Goal: Task Accomplishment & Management: Complete application form

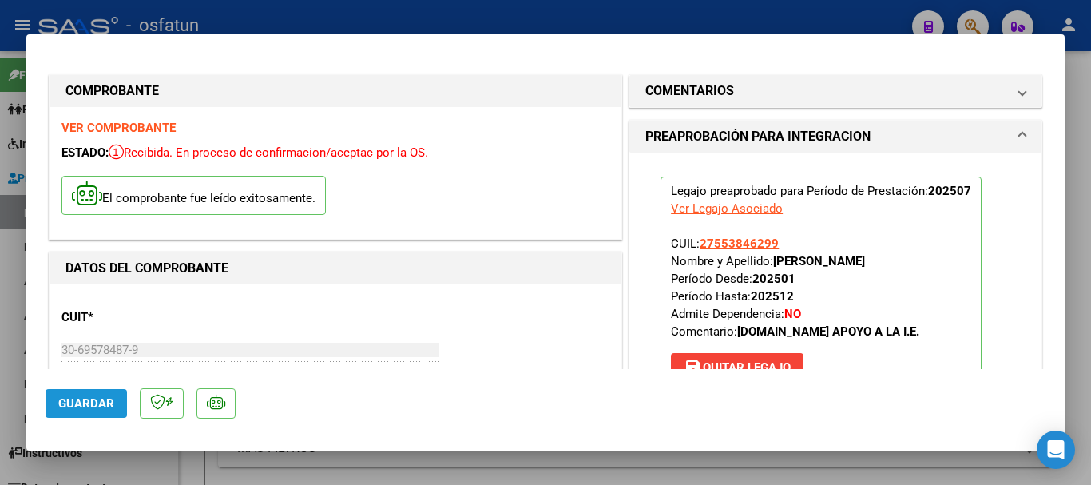
click at [68, 401] on span "Guardar" at bounding box center [86, 403] width 56 height 14
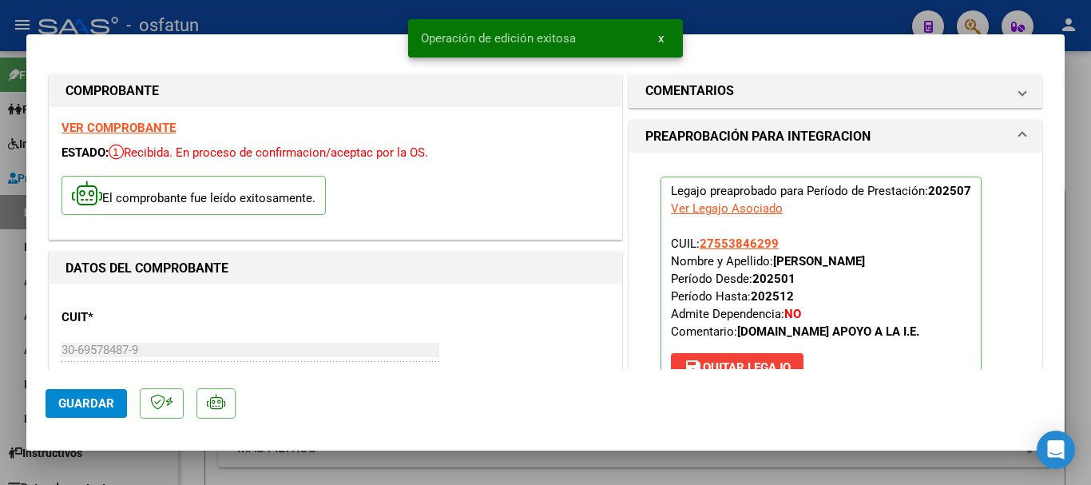
type input "$ 0,00"
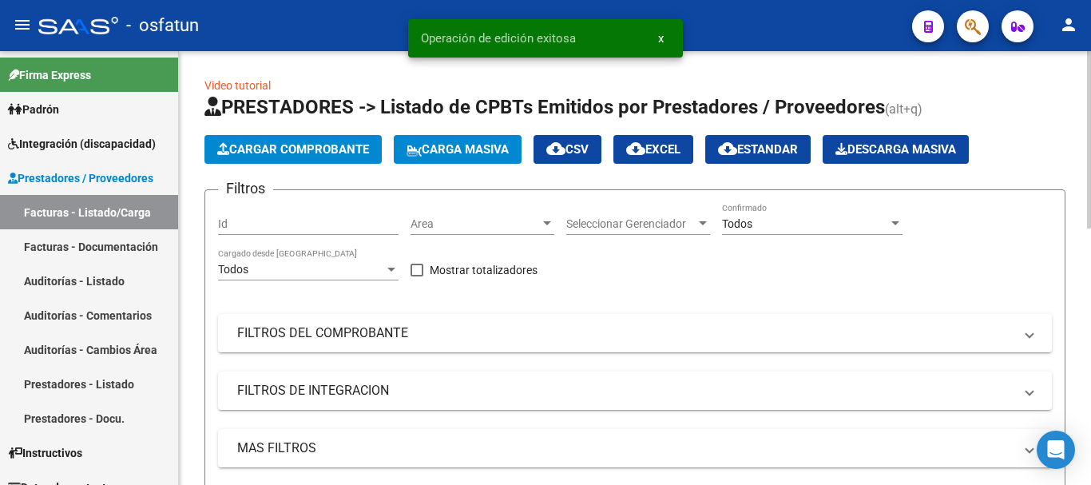
click at [308, 145] on span "Cargar Comprobante" at bounding box center [293, 149] width 152 height 14
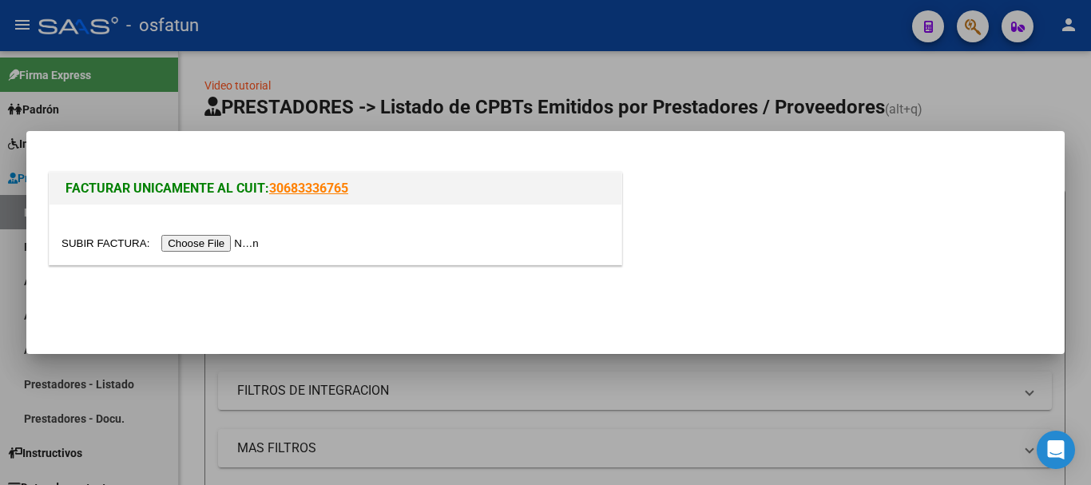
click at [247, 244] on input "file" at bounding box center [163, 243] width 202 height 17
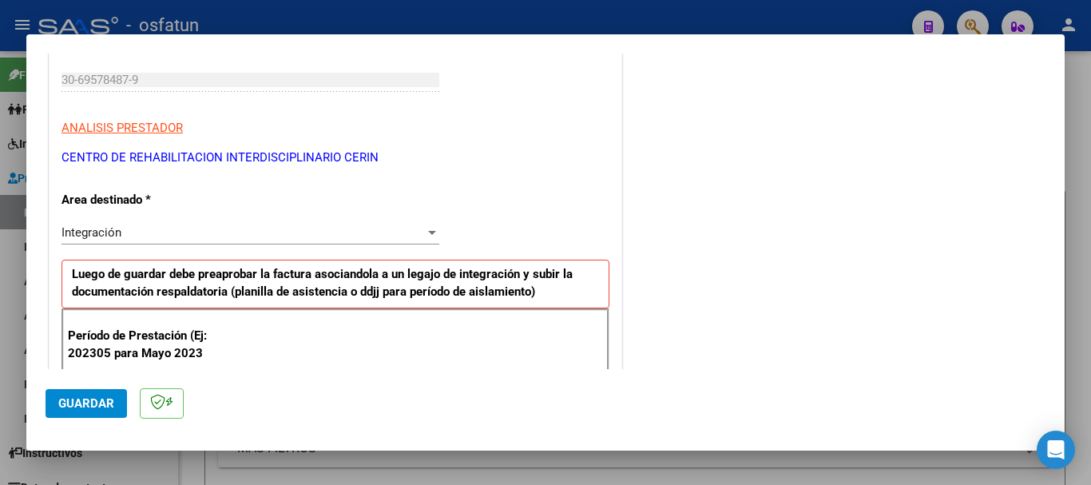
scroll to position [320, 0]
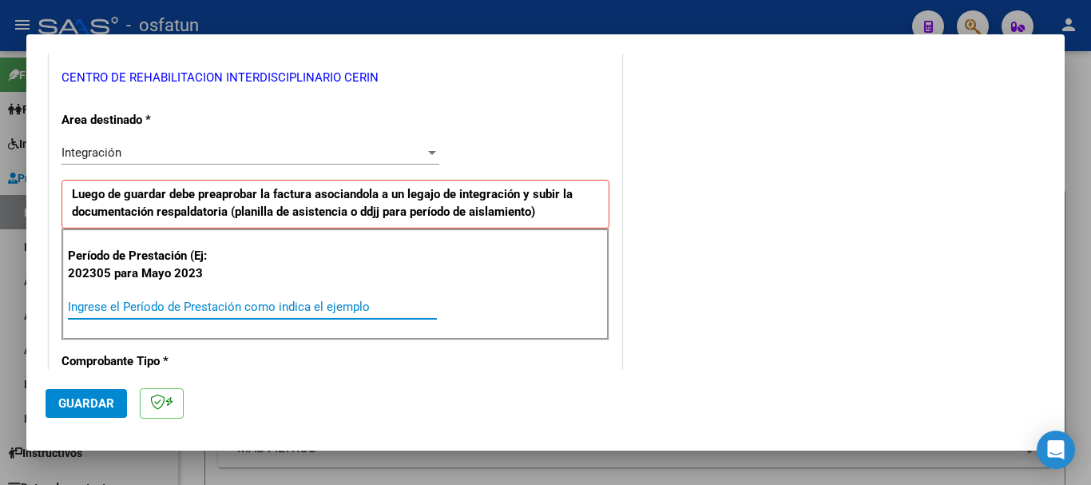
click at [180, 304] on input "Ingrese el Período de Prestación como indica el ejemplo" at bounding box center [252, 307] width 369 height 14
type input "202507"
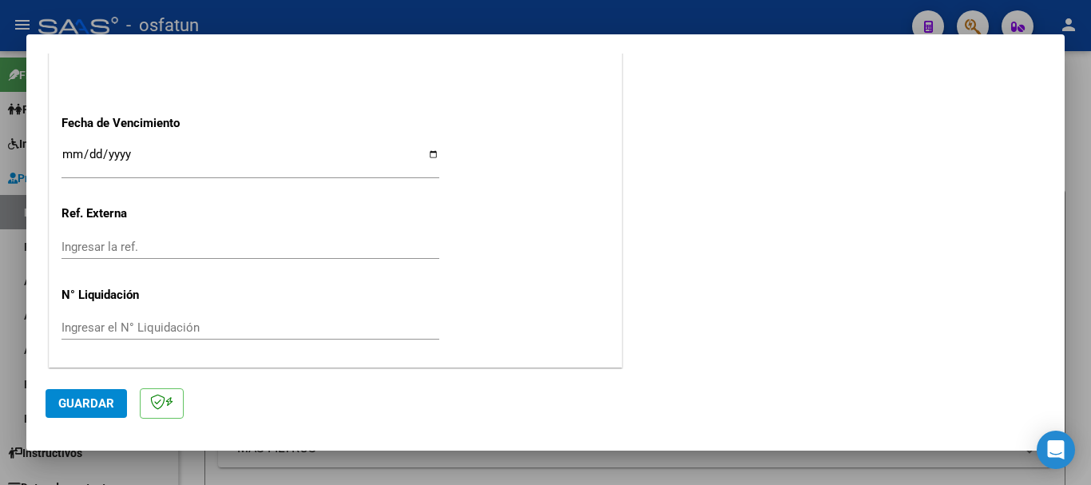
scroll to position [1090, 0]
click at [67, 154] on input "Ingresar la fecha" at bounding box center [251, 159] width 378 height 26
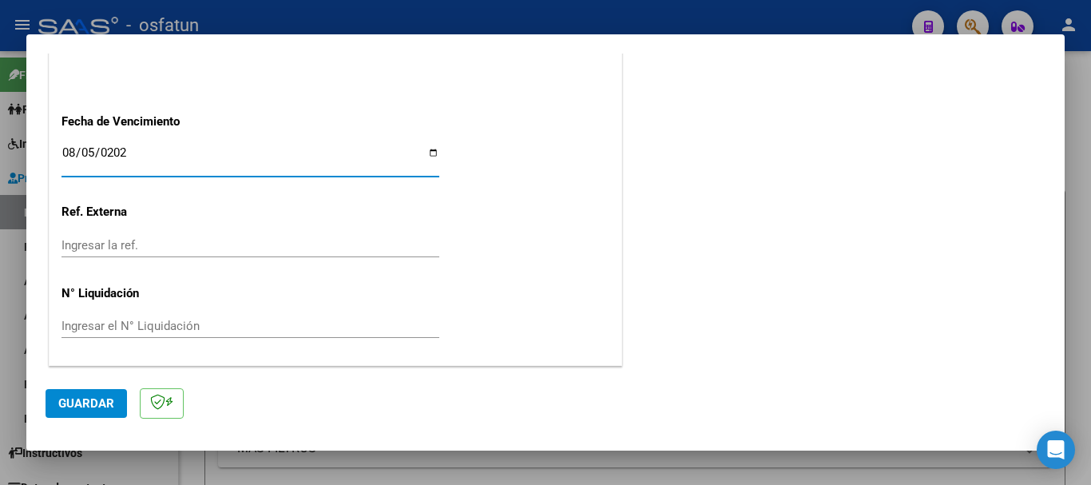
type input "[DATE]"
click at [83, 395] on button "Guardar" at bounding box center [86, 403] width 81 height 29
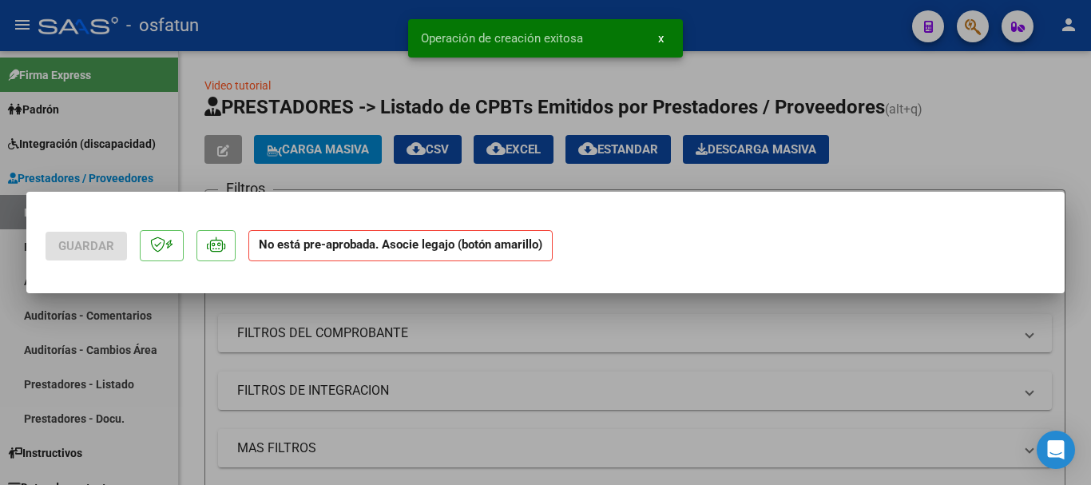
scroll to position [0, 0]
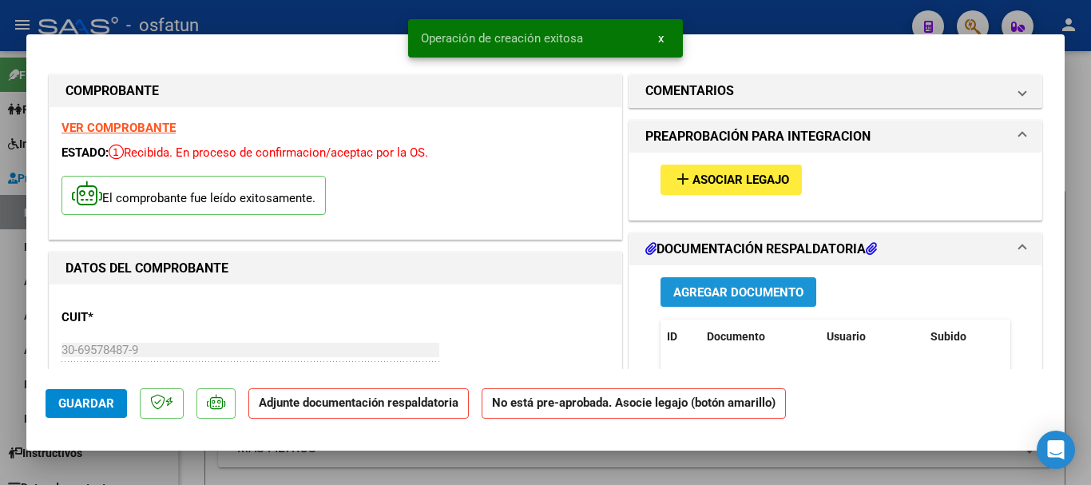
click at [704, 294] on span "Agregar Documento" at bounding box center [738, 292] width 130 height 14
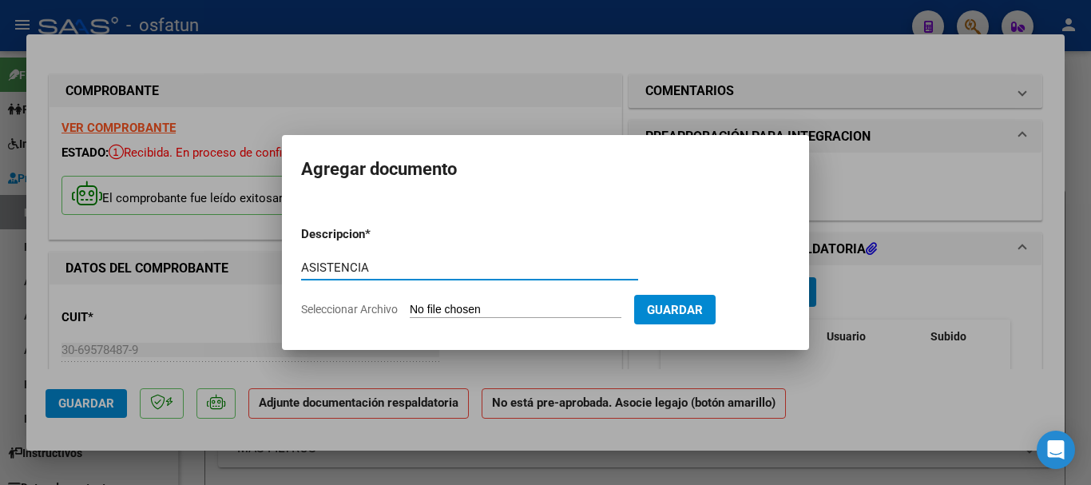
type input "ASISTENCIA"
click at [438, 313] on input "Seleccionar Archivo" at bounding box center [516, 310] width 212 height 15
type input "C:\fakepath\[PERSON_NAME]-MAIE-JULIO.pdf"
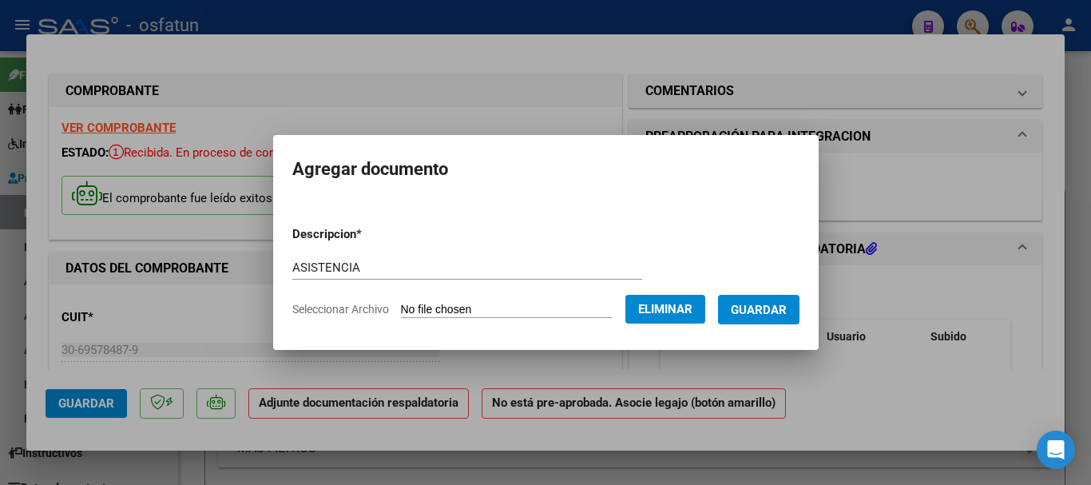
click at [798, 318] on button "Guardar" at bounding box center [758, 310] width 81 height 30
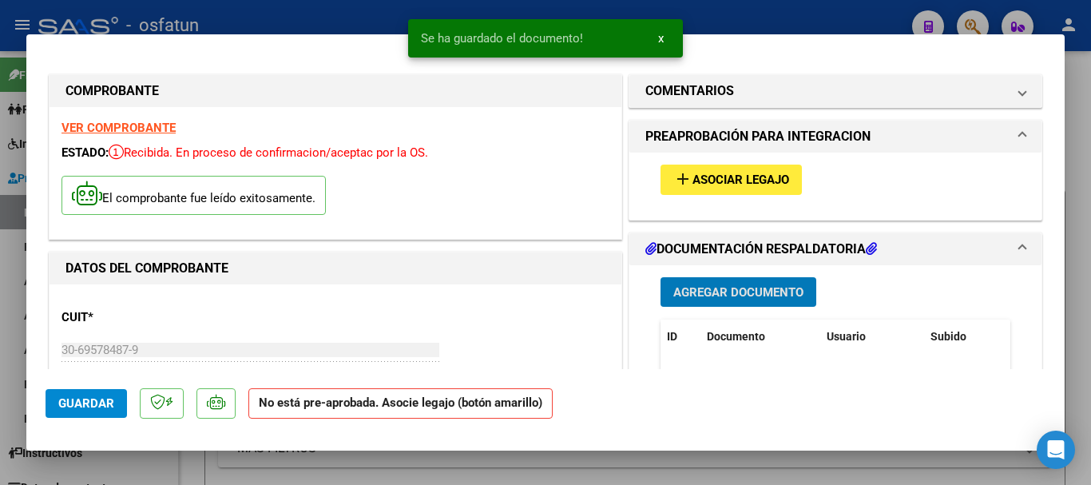
click at [726, 166] on button "add Asociar Legajo" at bounding box center [731, 180] width 141 height 30
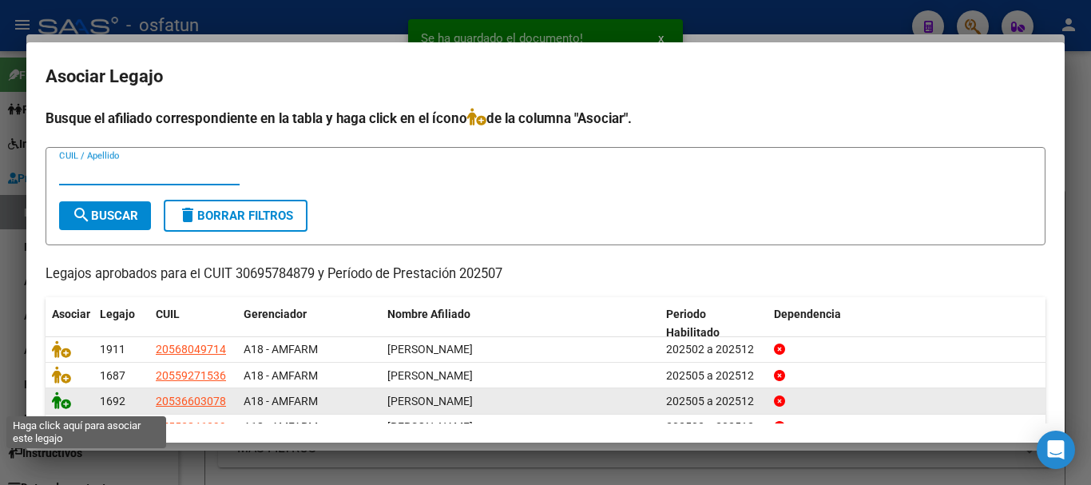
click at [57, 403] on icon at bounding box center [61, 400] width 19 height 18
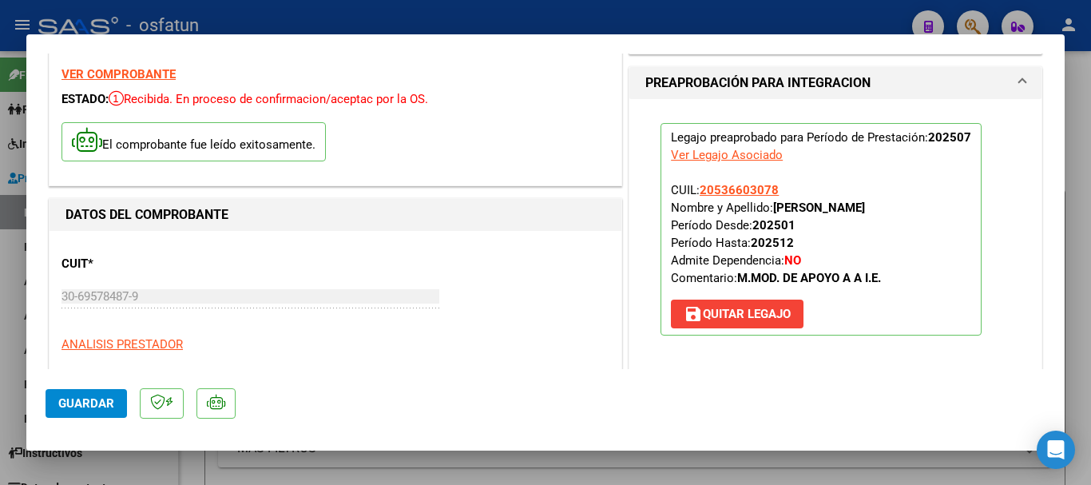
scroll to position [80, 0]
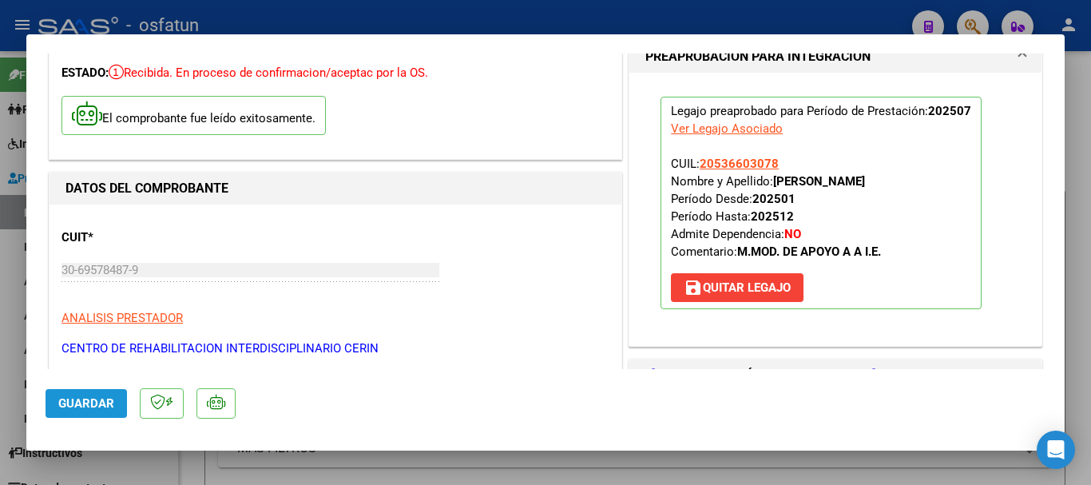
drag, startPoint x: 94, startPoint y: 409, endPoint x: 121, endPoint y: 396, distance: 30.0
click at [94, 408] on span "Guardar" at bounding box center [86, 403] width 56 height 14
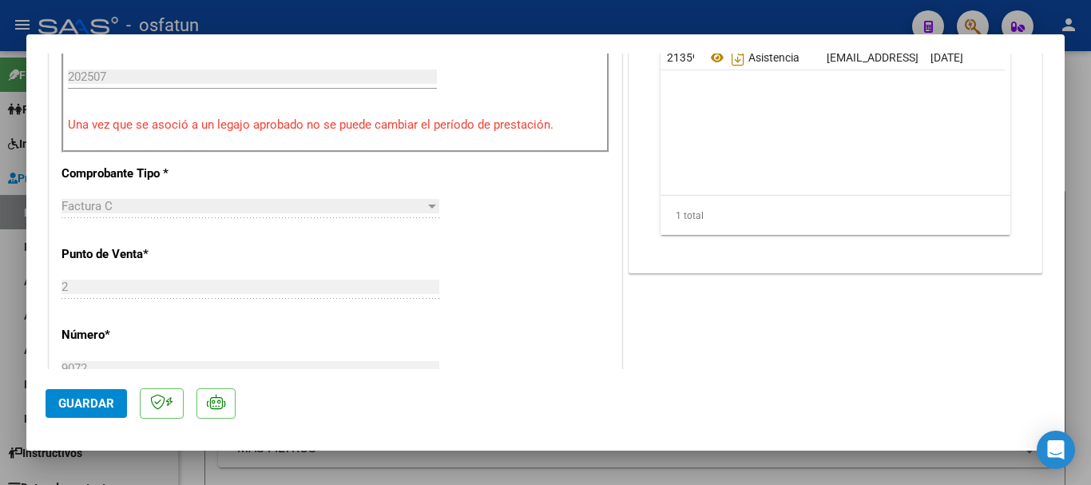
scroll to position [559, 0]
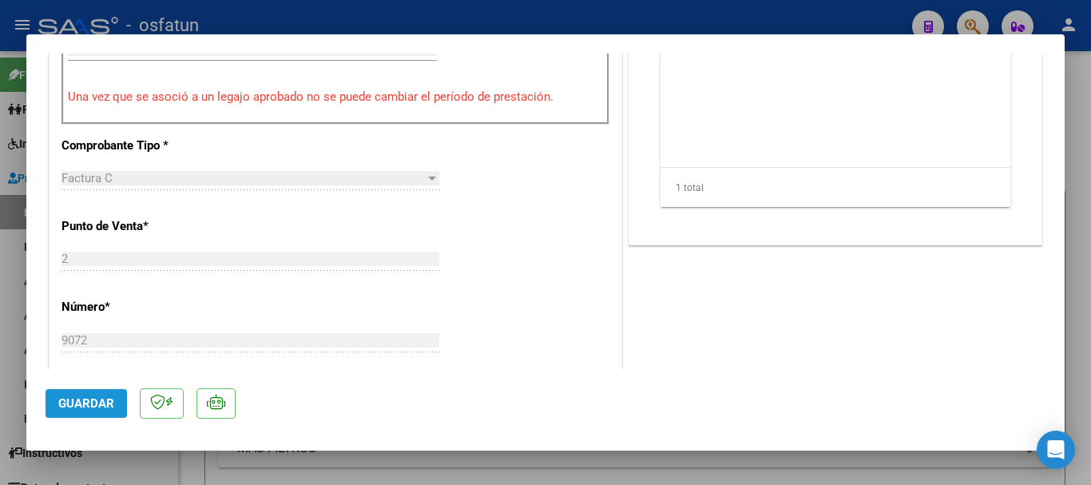
click at [85, 401] on span "Guardar" at bounding box center [86, 403] width 56 height 14
type input "$ 0,00"
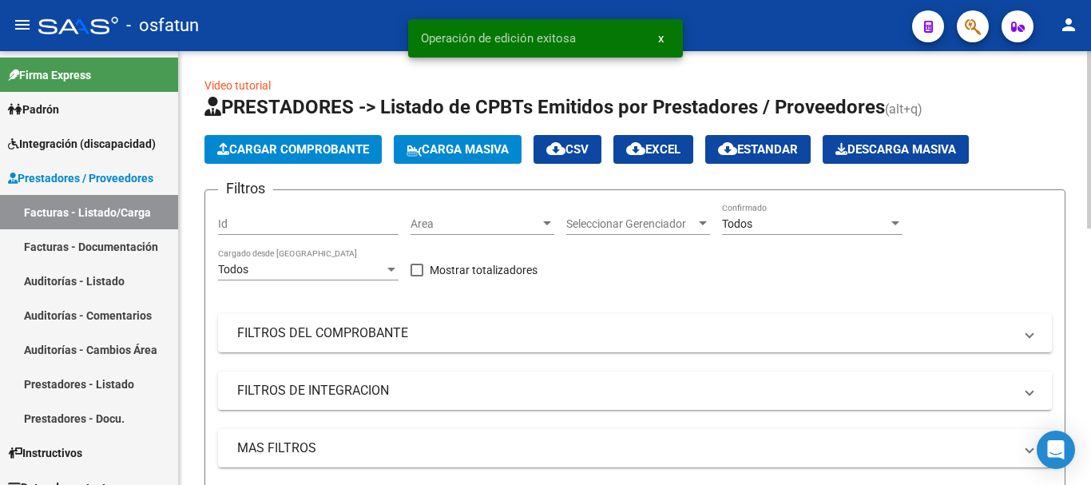
click at [324, 147] on span "Cargar Comprobante" at bounding box center [293, 149] width 152 height 14
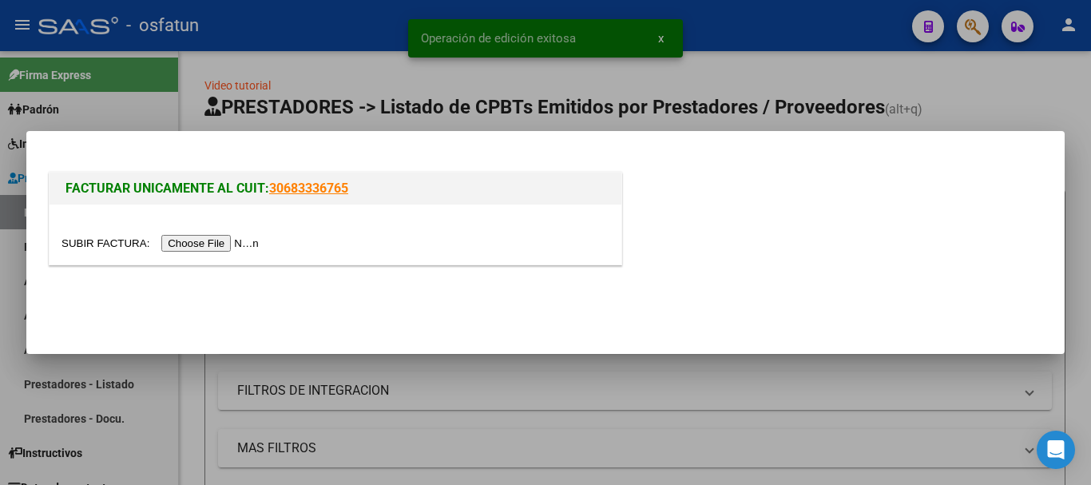
click at [239, 242] on input "file" at bounding box center [163, 243] width 202 height 17
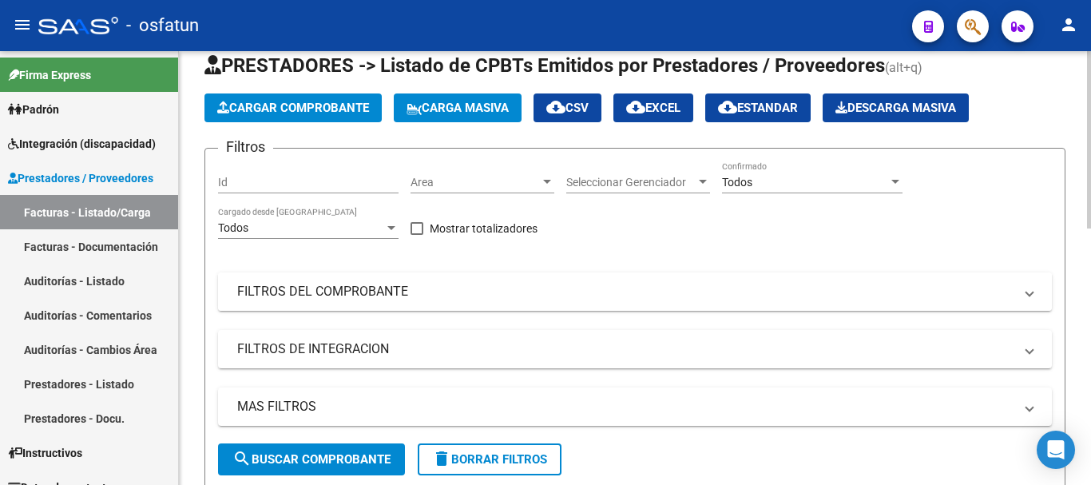
scroll to position [0, 0]
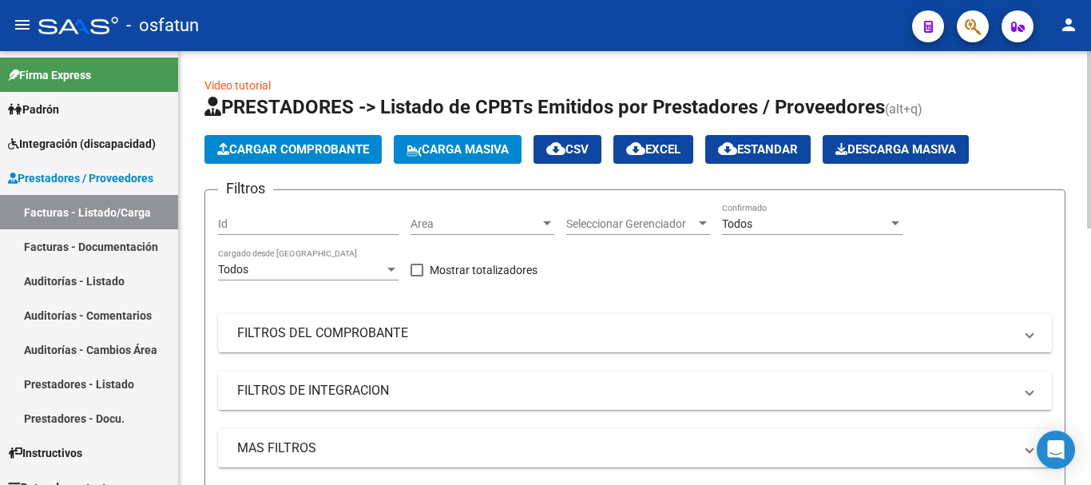
click at [316, 146] on span "Cargar Comprobante" at bounding box center [293, 149] width 152 height 14
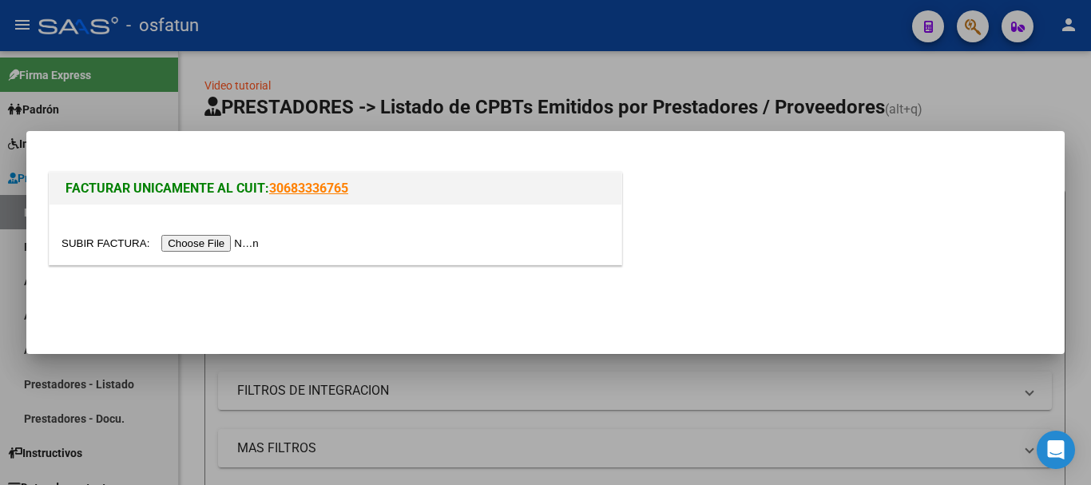
click at [209, 241] on input "file" at bounding box center [163, 243] width 202 height 17
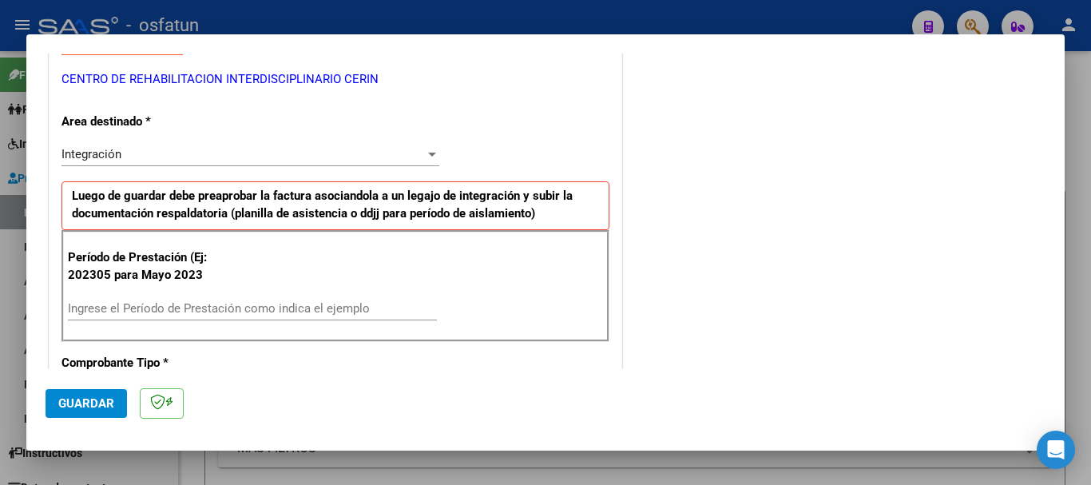
scroll to position [320, 0]
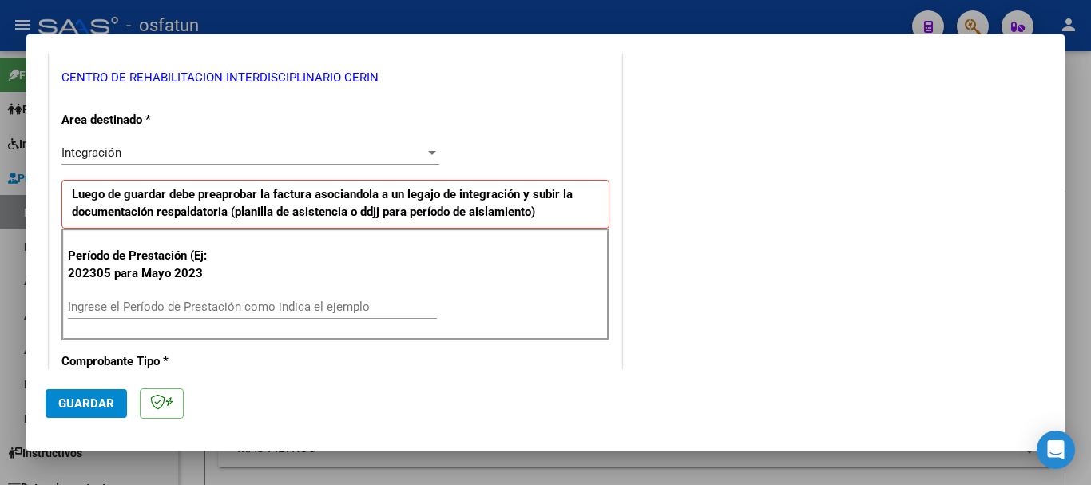
click at [178, 304] on input "Ingrese el Período de Prestación como indica el ejemplo" at bounding box center [252, 307] width 369 height 14
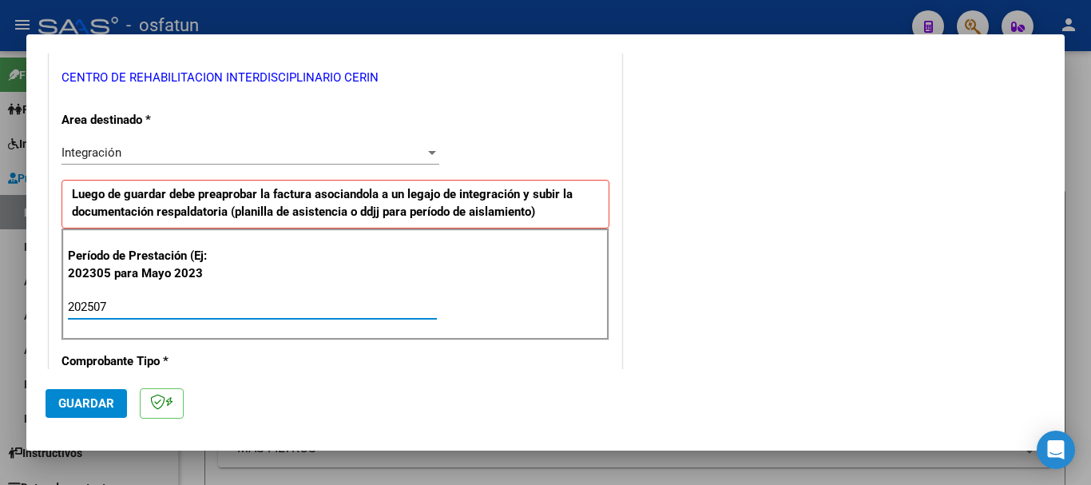
type input "202507"
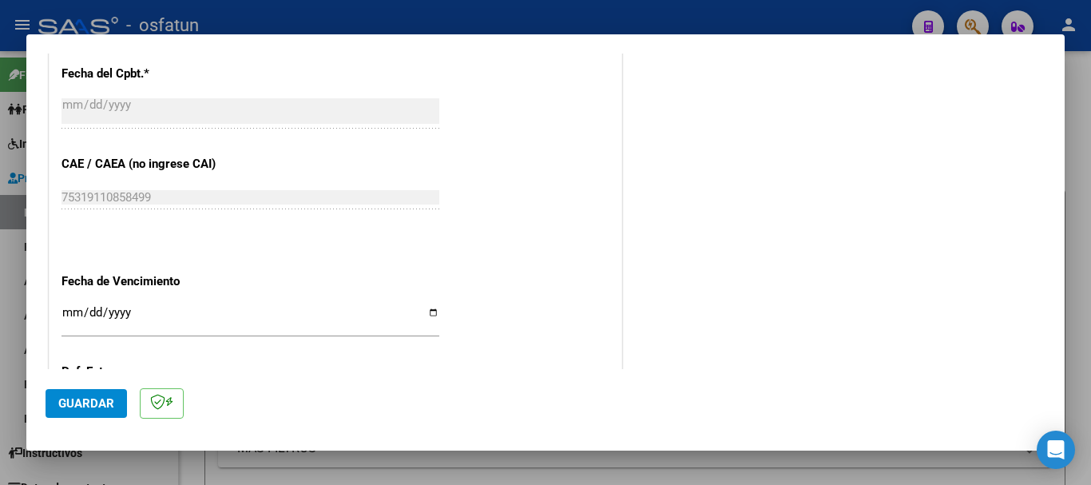
scroll to position [959, 0]
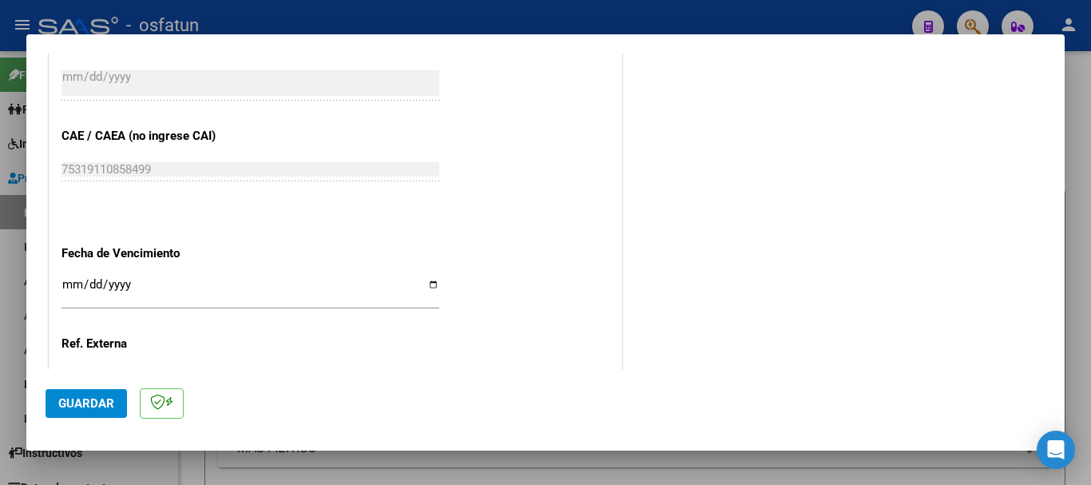
click at [71, 289] on input "Ingresar la fecha" at bounding box center [251, 291] width 378 height 26
type input "[DATE]"
click at [101, 397] on span "Guardar" at bounding box center [86, 403] width 56 height 14
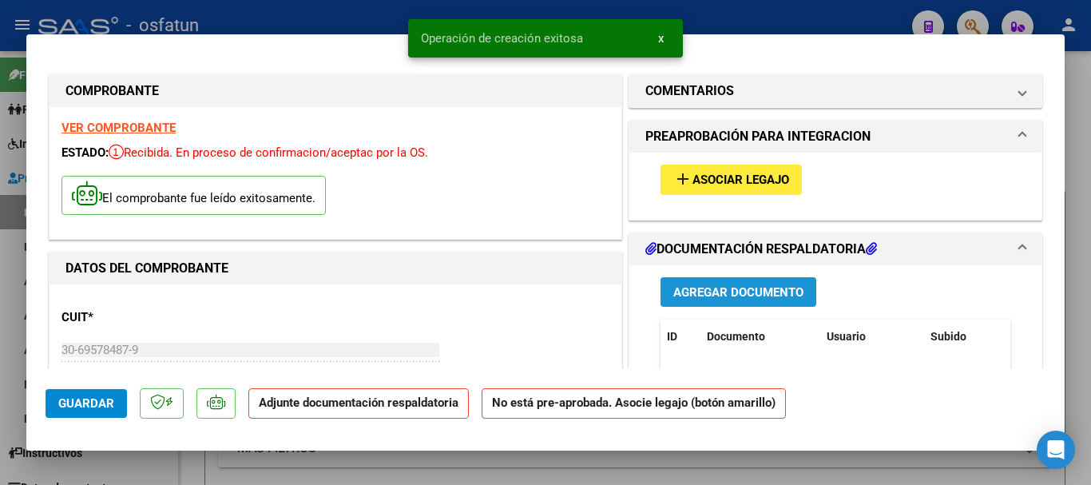
click at [716, 293] on span "Agregar Documento" at bounding box center [738, 292] width 130 height 14
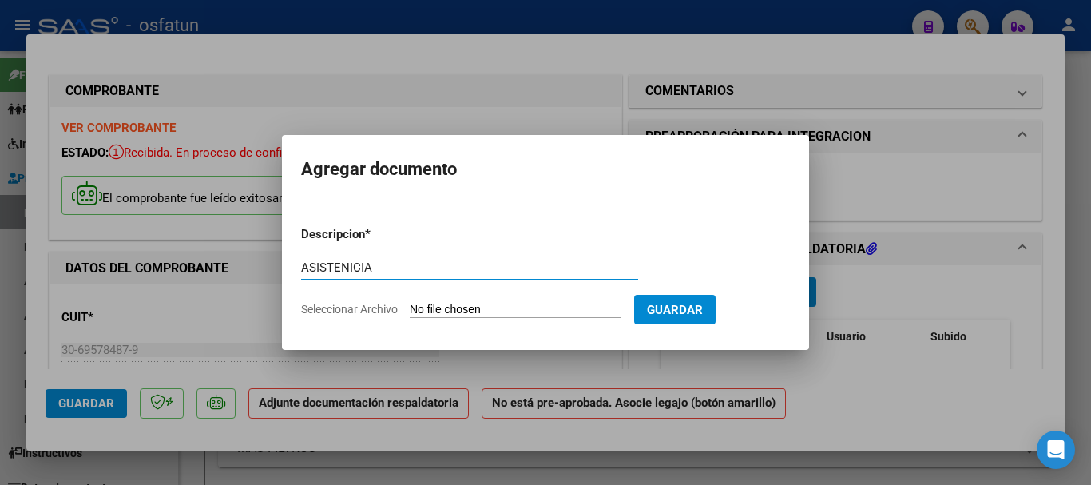
type input "ASISTENICIA"
click at [535, 311] on input "Seleccionar Archivo" at bounding box center [516, 310] width 212 height 15
type input "C:\fakepath\[PERSON_NAME]-MAIE-JULIO.pdf"
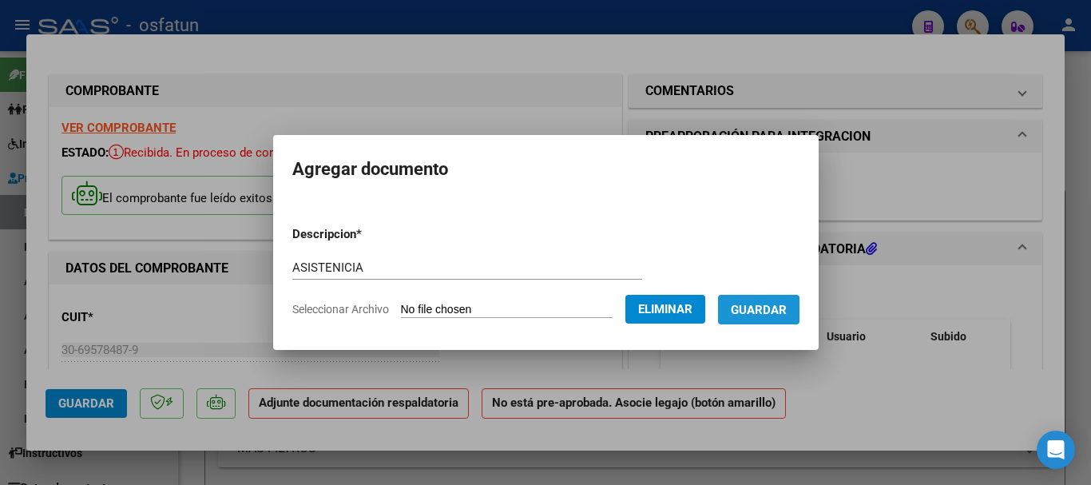
click at [769, 310] on span "Guardar" at bounding box center [759, 310] width 56 height 14
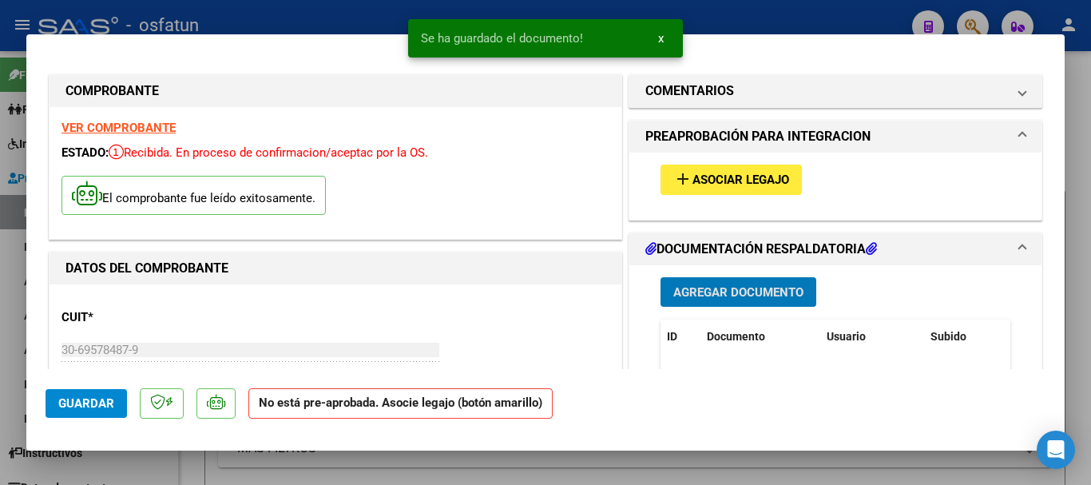
click at [737, 169] on button "add Asociar Legajo" at bounding box center [731, 180] width 141 height 30
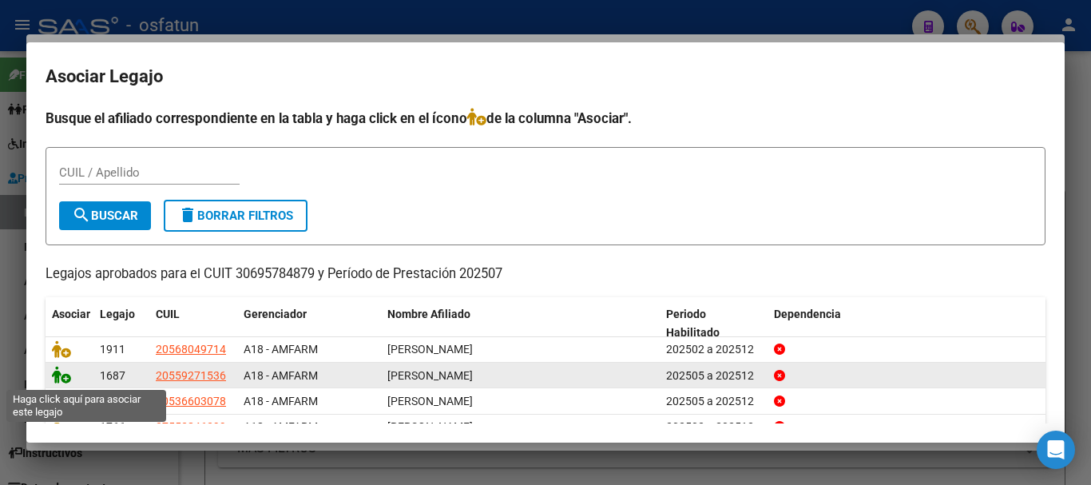
click at [58, 378] on icon at bounding box center [61, 375] width 19 height 18
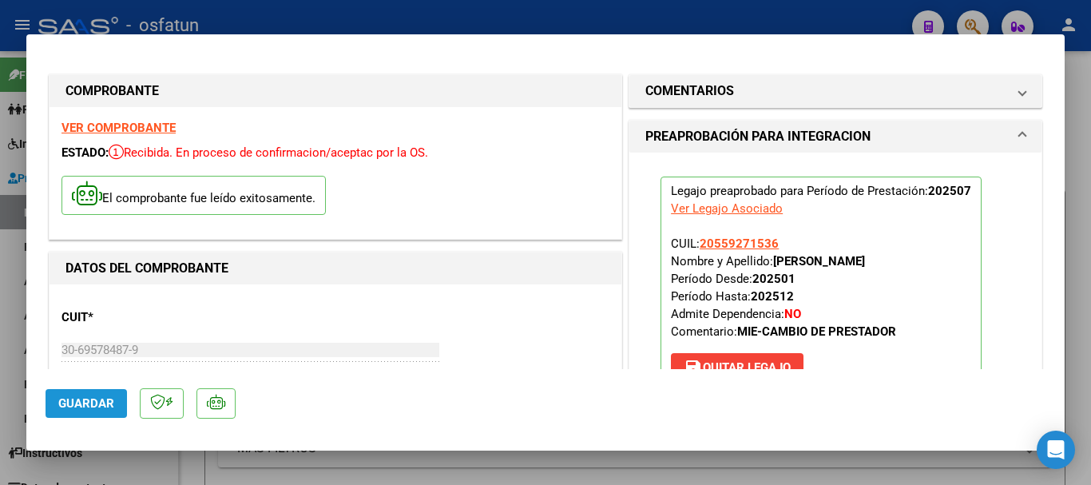
click at [93, 396] on span "Guardar" at bounding box center [86, 403] width 56 height 14
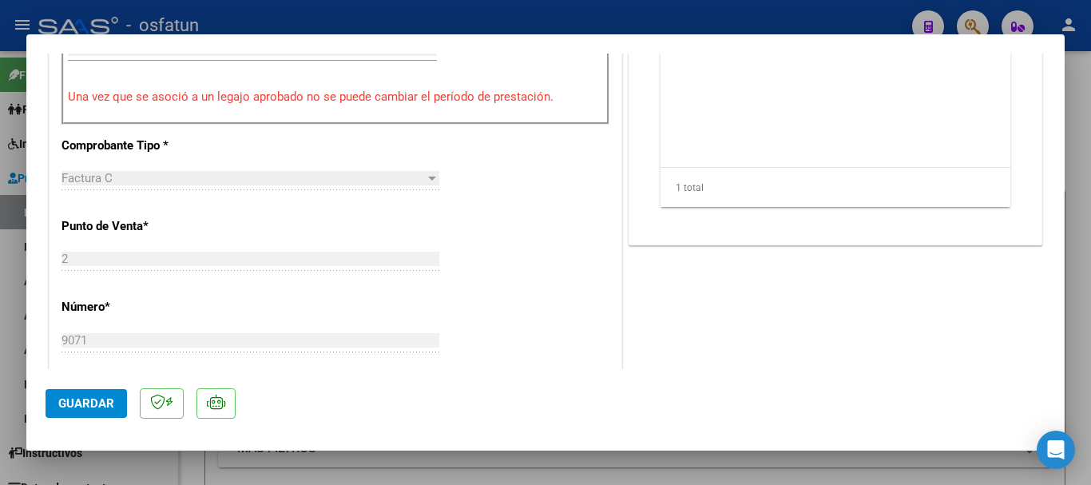
type input "$ 0,00"
